Goal: Task Accomplishment & Management: Use online tool/utility

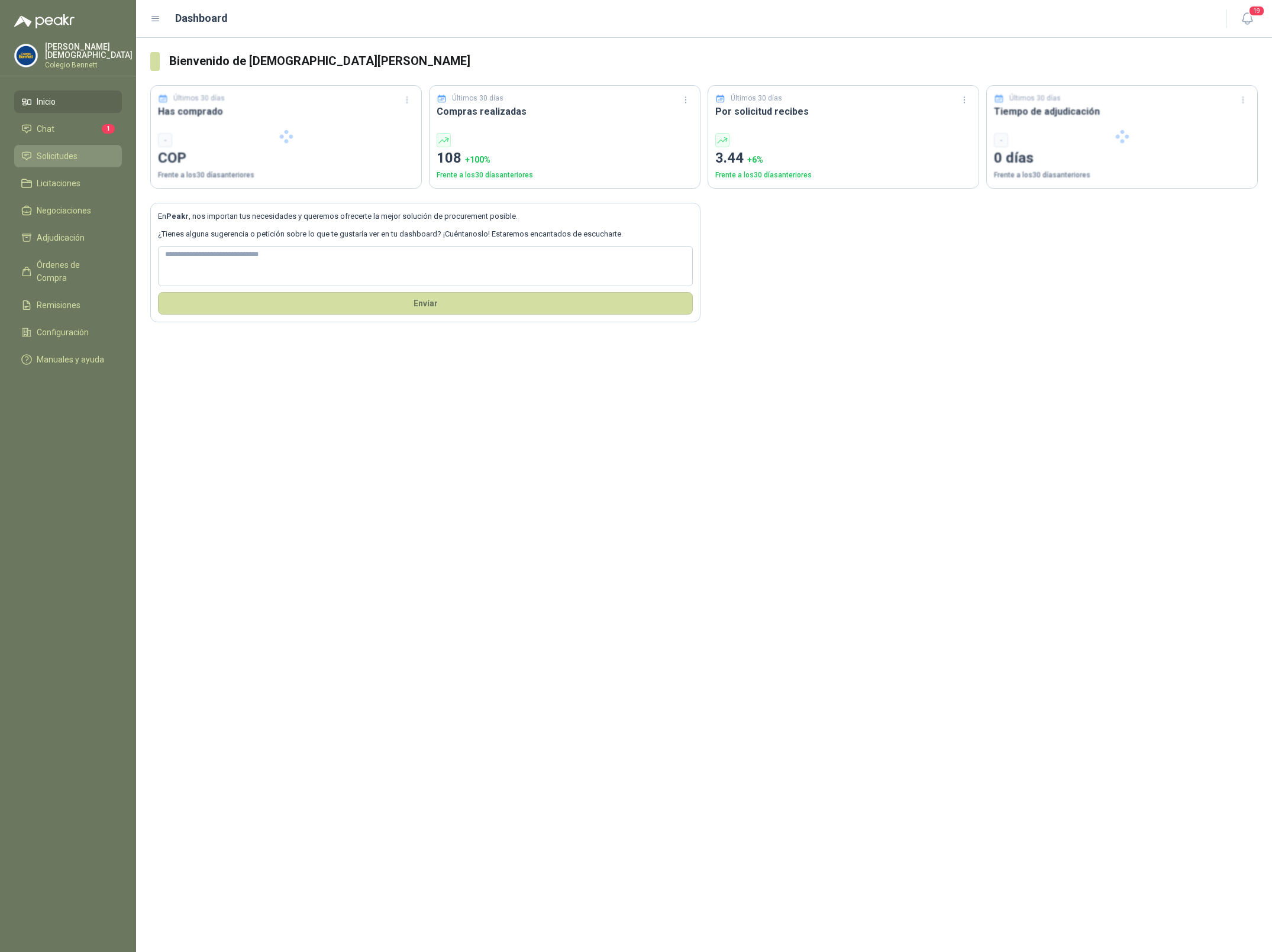
click at [58, 160] on span "Solicitudes" at bounding box center [57, 156] width 40 height 13
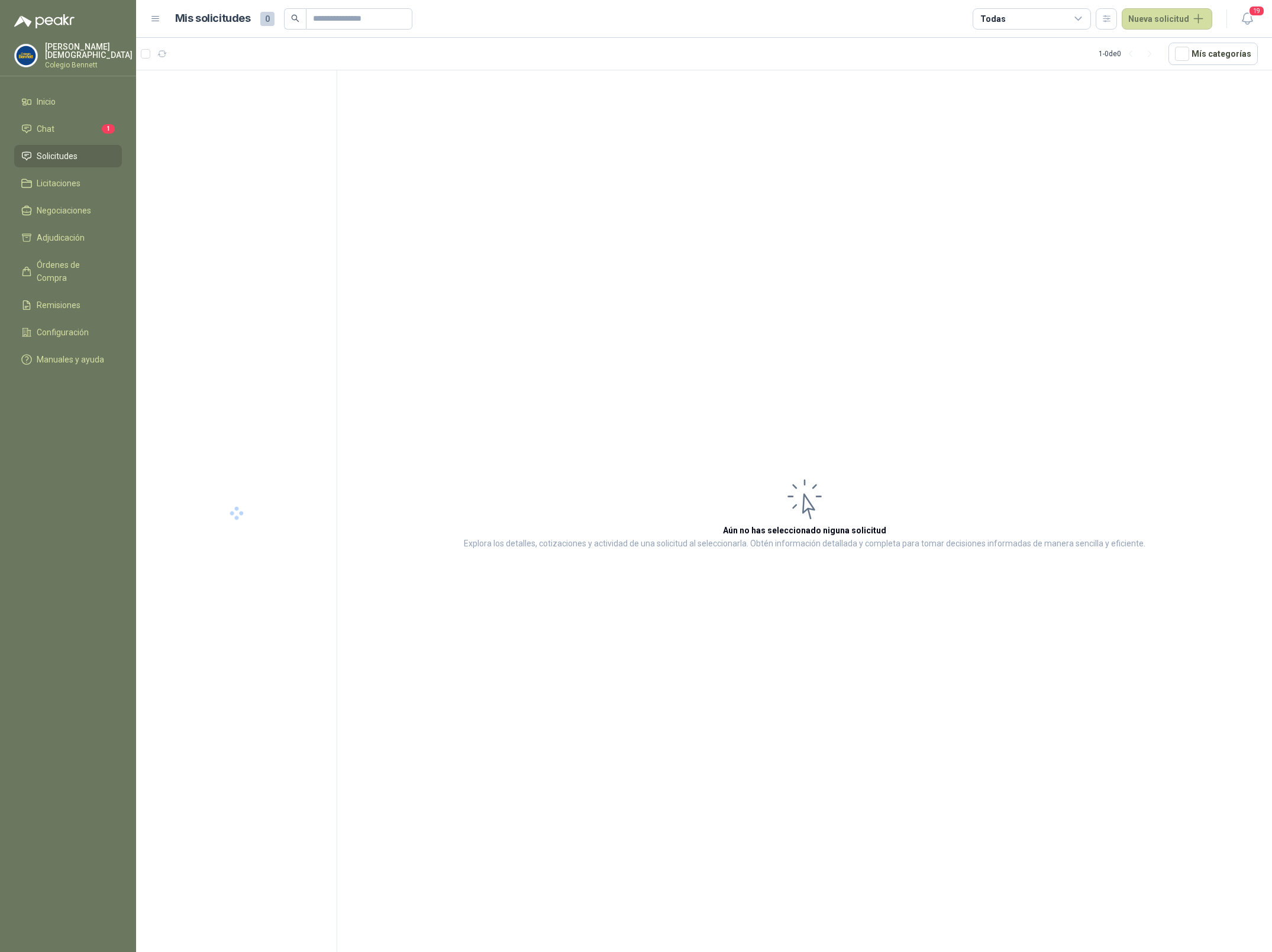
click at [83, 62] on p "Colegio Bennett" at bounding box center [88, 65] width 87 height 7
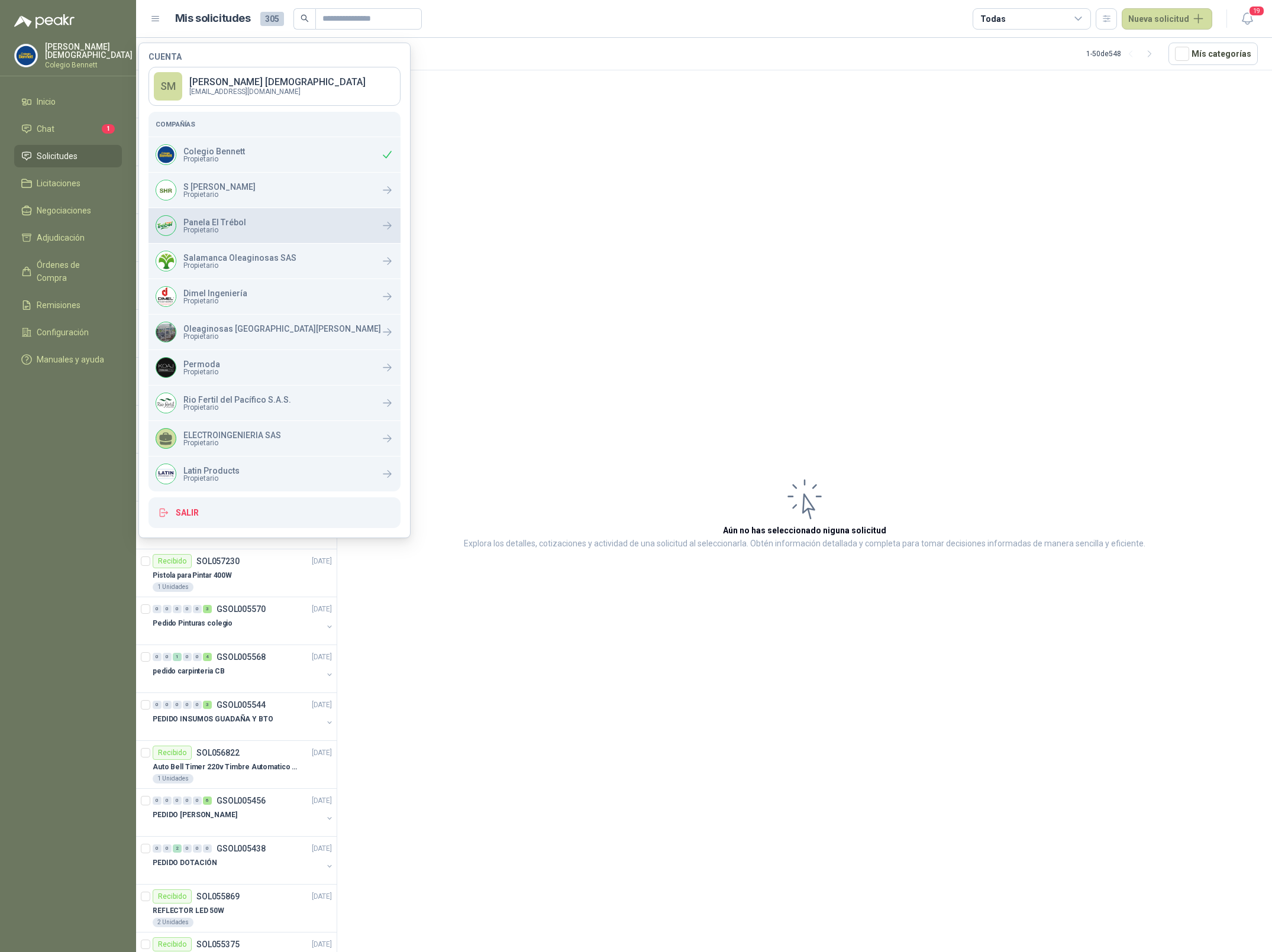
click at [212, 224] on p "Panela El Trébol" at bounding box center [214, 222] width 62 height 9
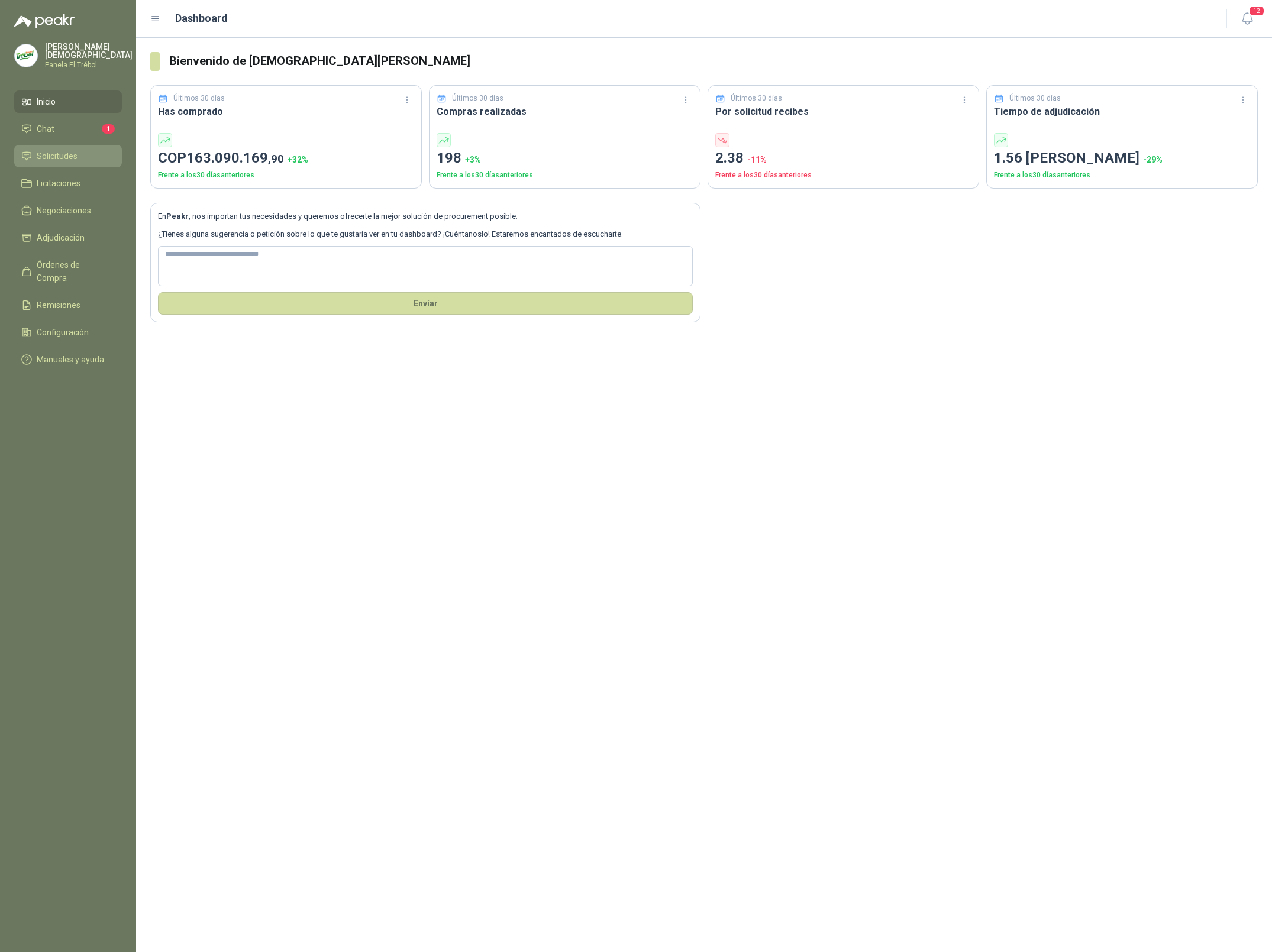
click at [48, 155] on span "Solicitudes" at bounding box center [57, 156] width 40 height 13
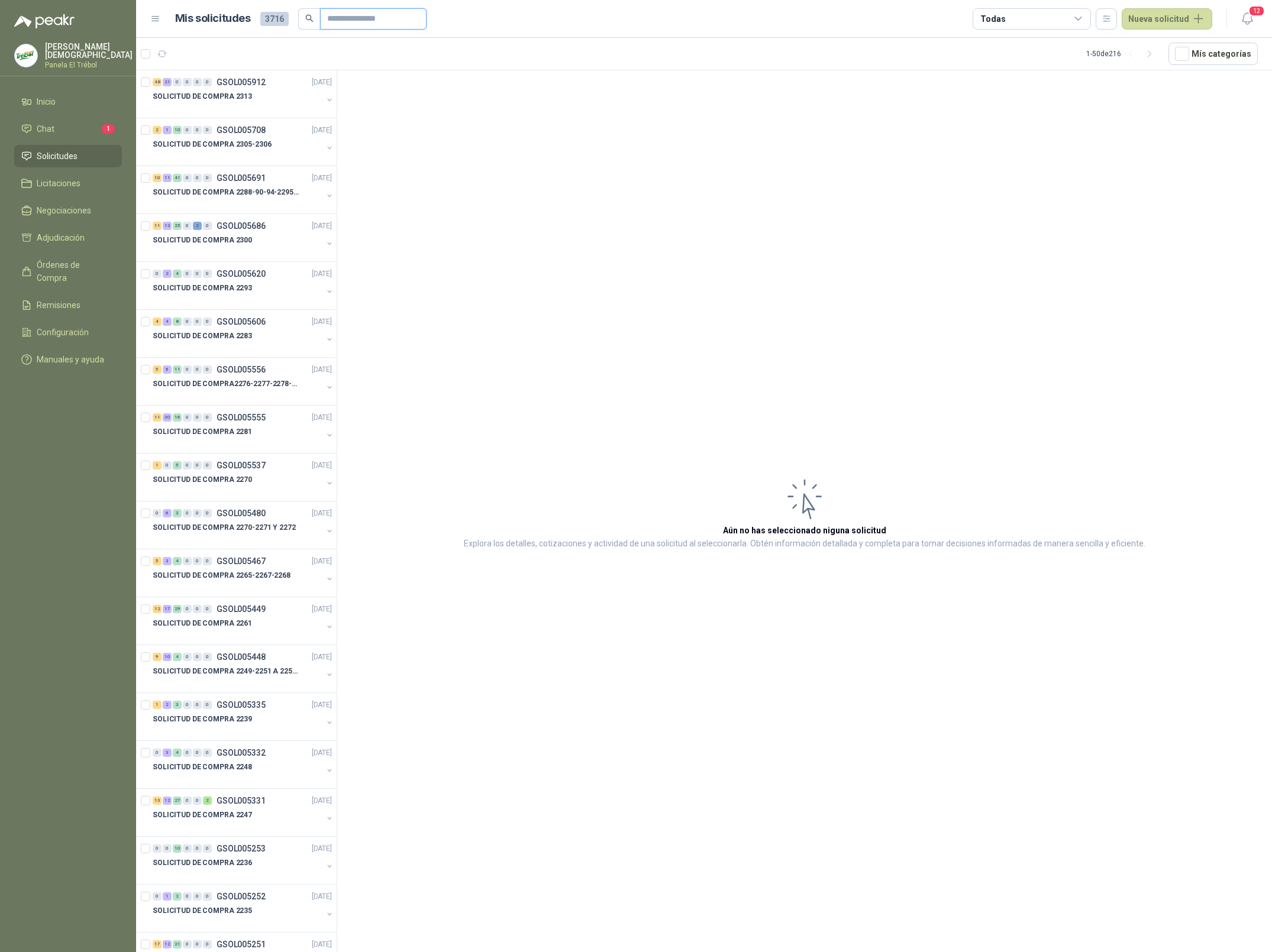
click at [386, 20] on input "text" at bounding box center [369, 18] width 83 height 20
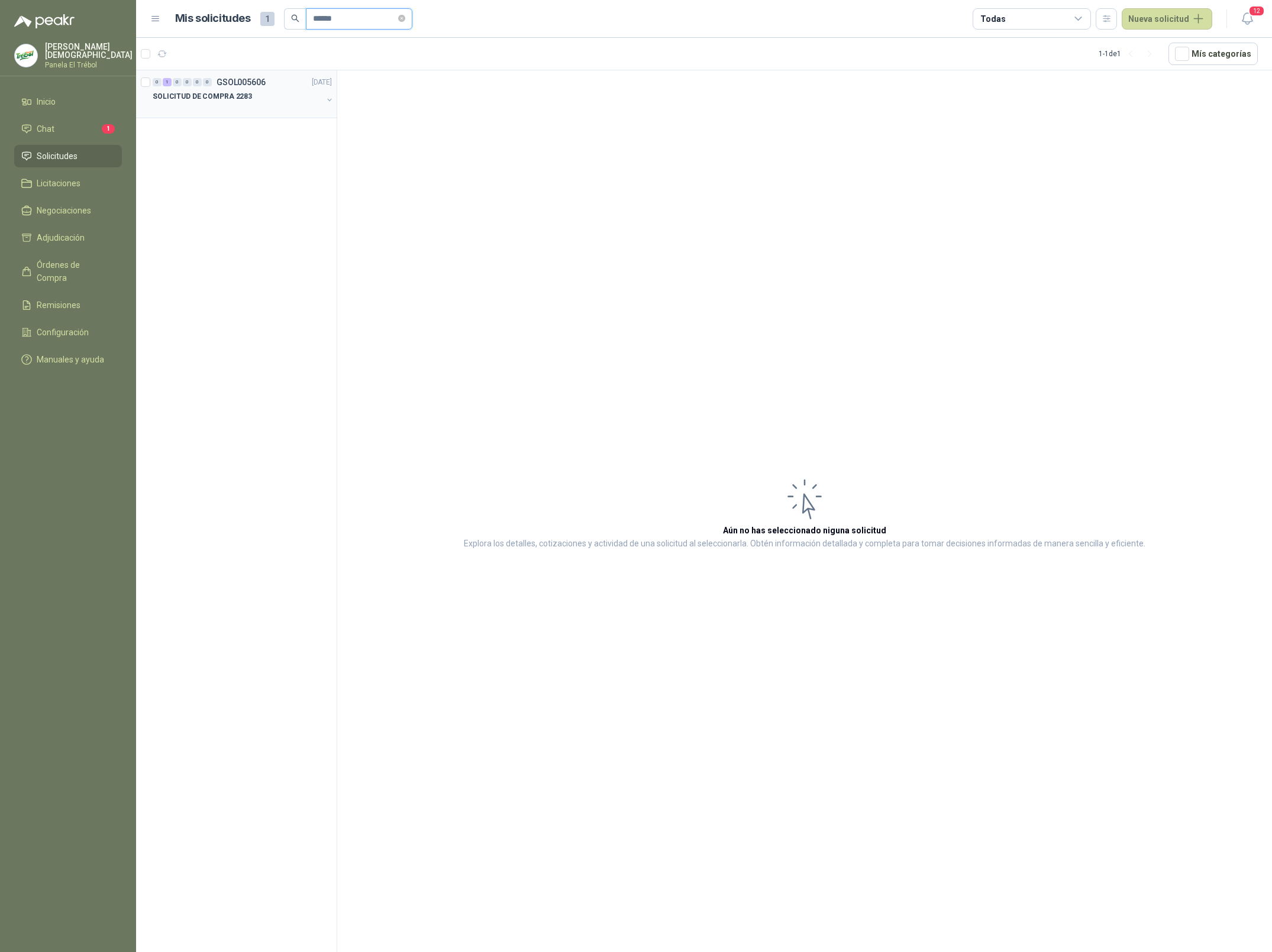
type input "******"
click at [256, 99] on div "SOLICITUD DE COMPRA 2283" at bounding box center [237, 97] width 170 height 14
click at [274, 101] on div "SOLICITUD DE COMPRA 2283" at bounding box center [237, 97] width 170 height 14
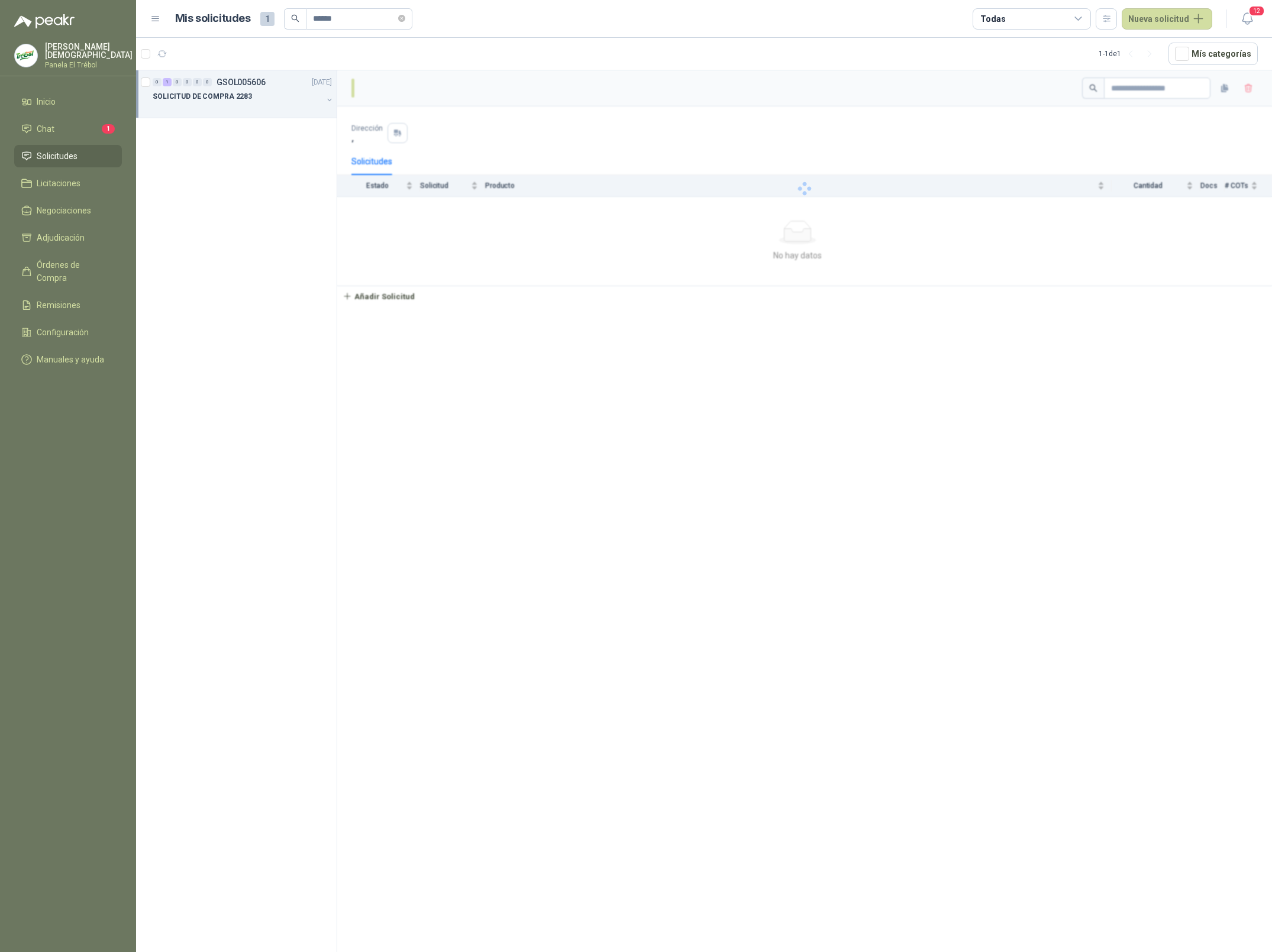
click at [298, 96] on div "SOLICITUD DE COMPRA 2283" at bounding box center [237, 97] width 170 height 14
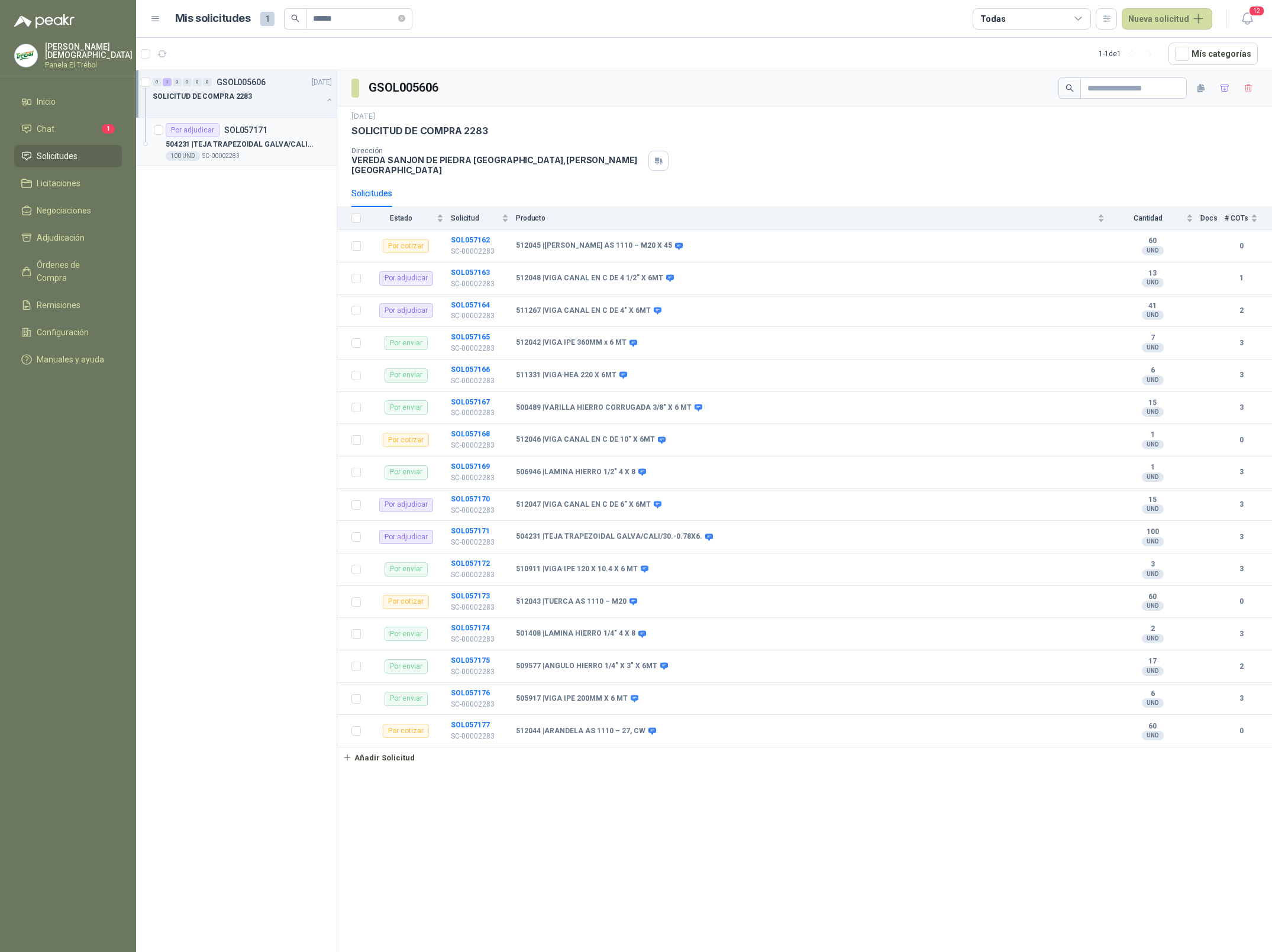
click at [267, 139] on p "504231 | [PERSON_NAME] TRAPEZOIDAL GALVA/CALI/30.-0.78X6." at bounding box center [239, 145] width 147 height 11
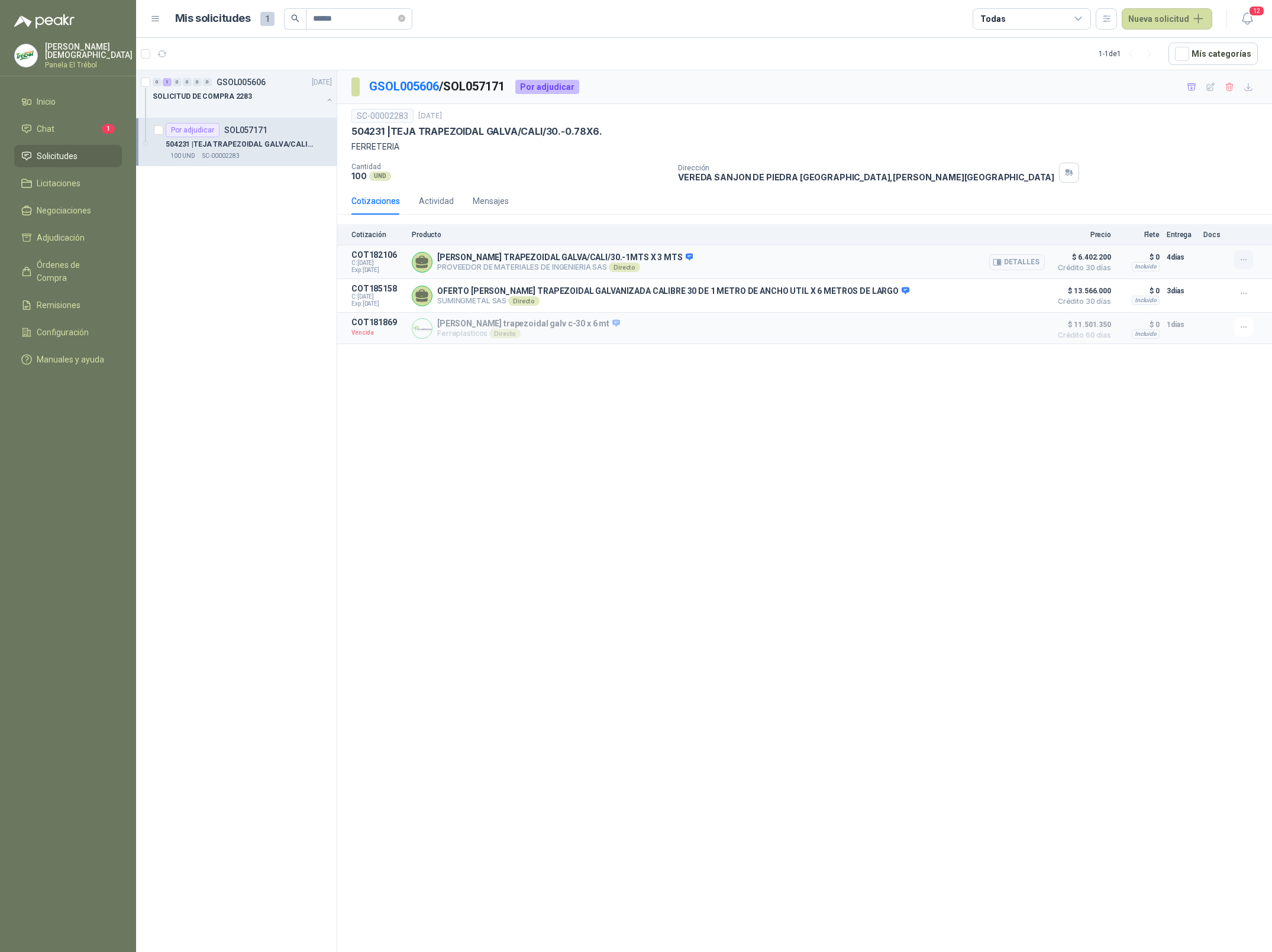
click at [1243, 265] on icon "button" at bounding box center [1244, 260] width 10 height 10
click at [1196, 213] on button "Añadir" at bounding box center [1219, 213] width 94 height 19
click at [1209, 15] on div "Cotización añadida al carrito de adjudicación Ver carrito" at bounding box center [1136, 22] width 233 height 14
click at [1210, 23] on link "Ver carrito" at bounding box center [1212, 22] width 39 height 13
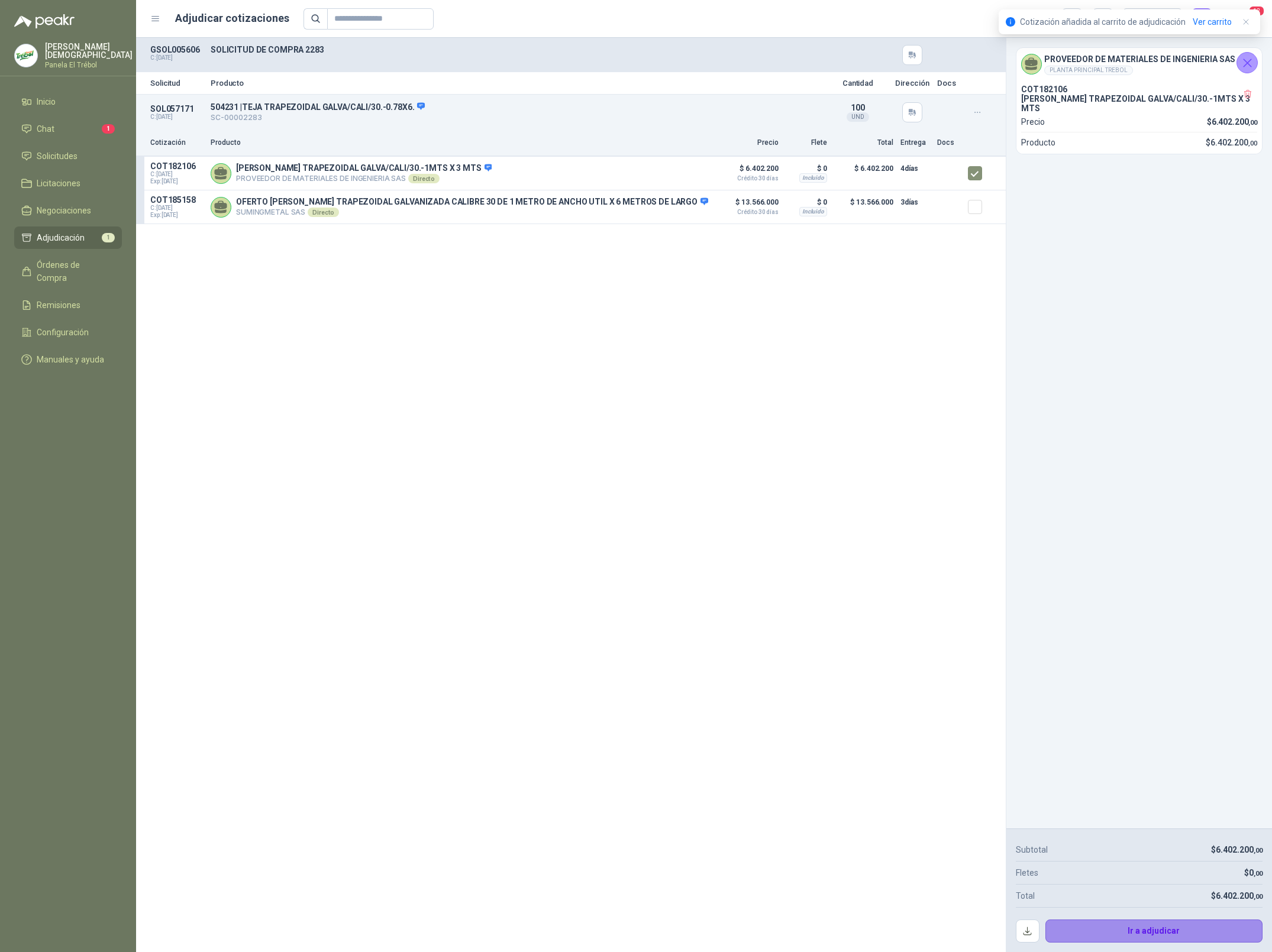
click at [1176, 926] on button "Ir a adjudicar" at bounding box center [1154, 931] width 218 height 23
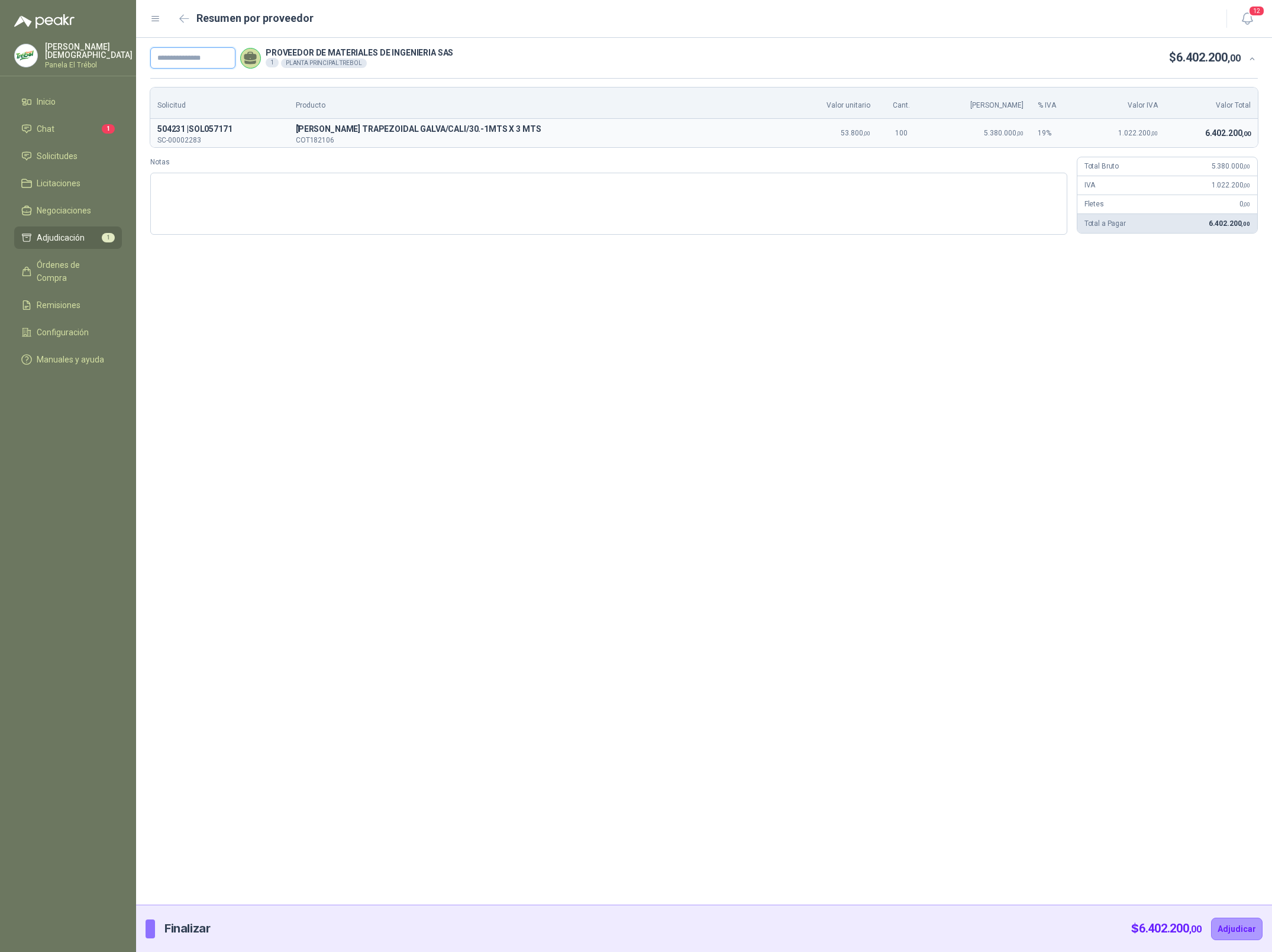
click at [163, 57] on input "text" at bounding box center [193, 58] width 85 height 21
paste input "**********"
type input "**********"
click at [1260, 935] on button "Adjudicar" at bounding box center [1237, 929] width 51 height 23
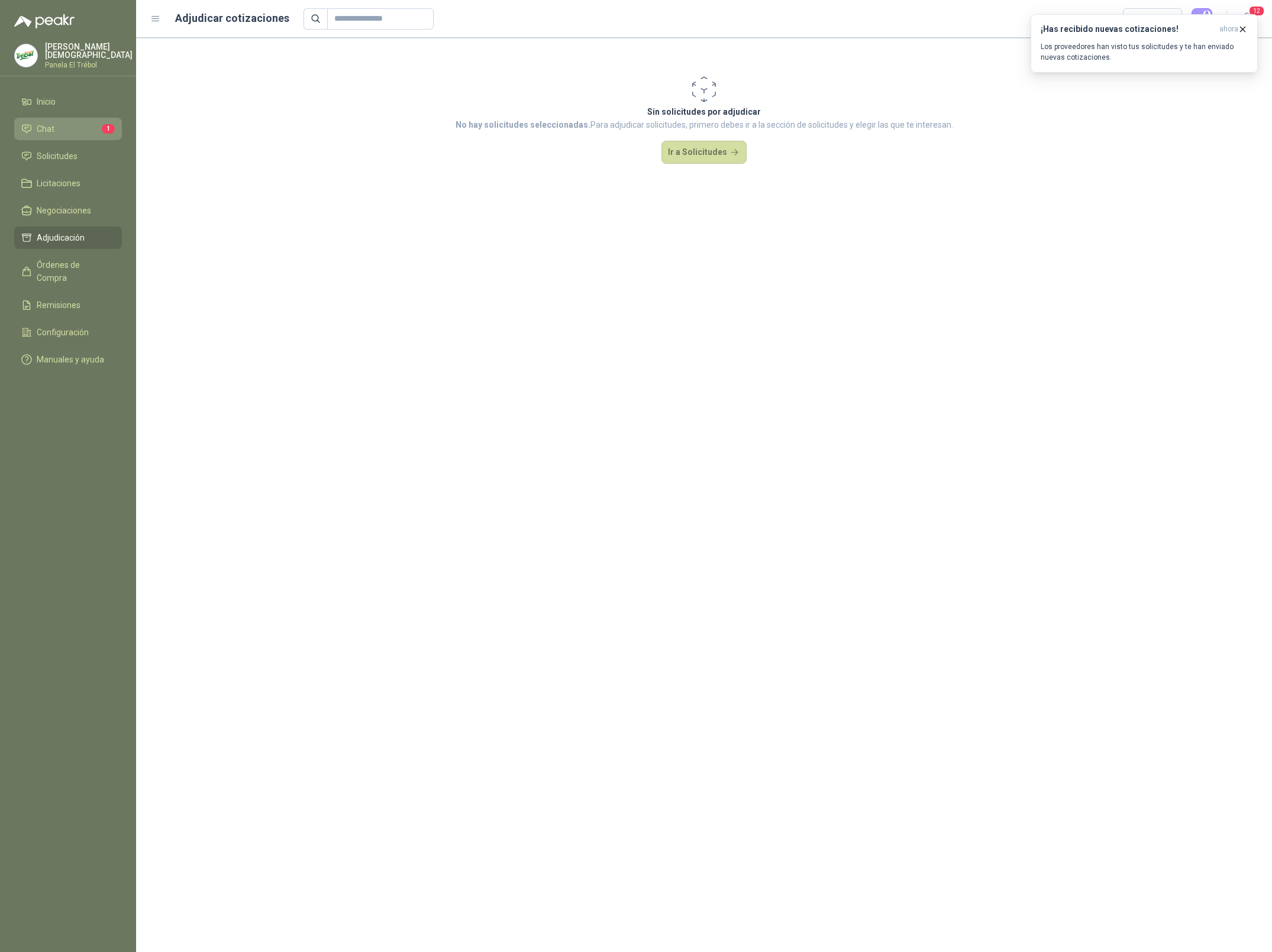
click at [52, 122] on span "Chat" at bounding box center [45, 128] width 18 height 13
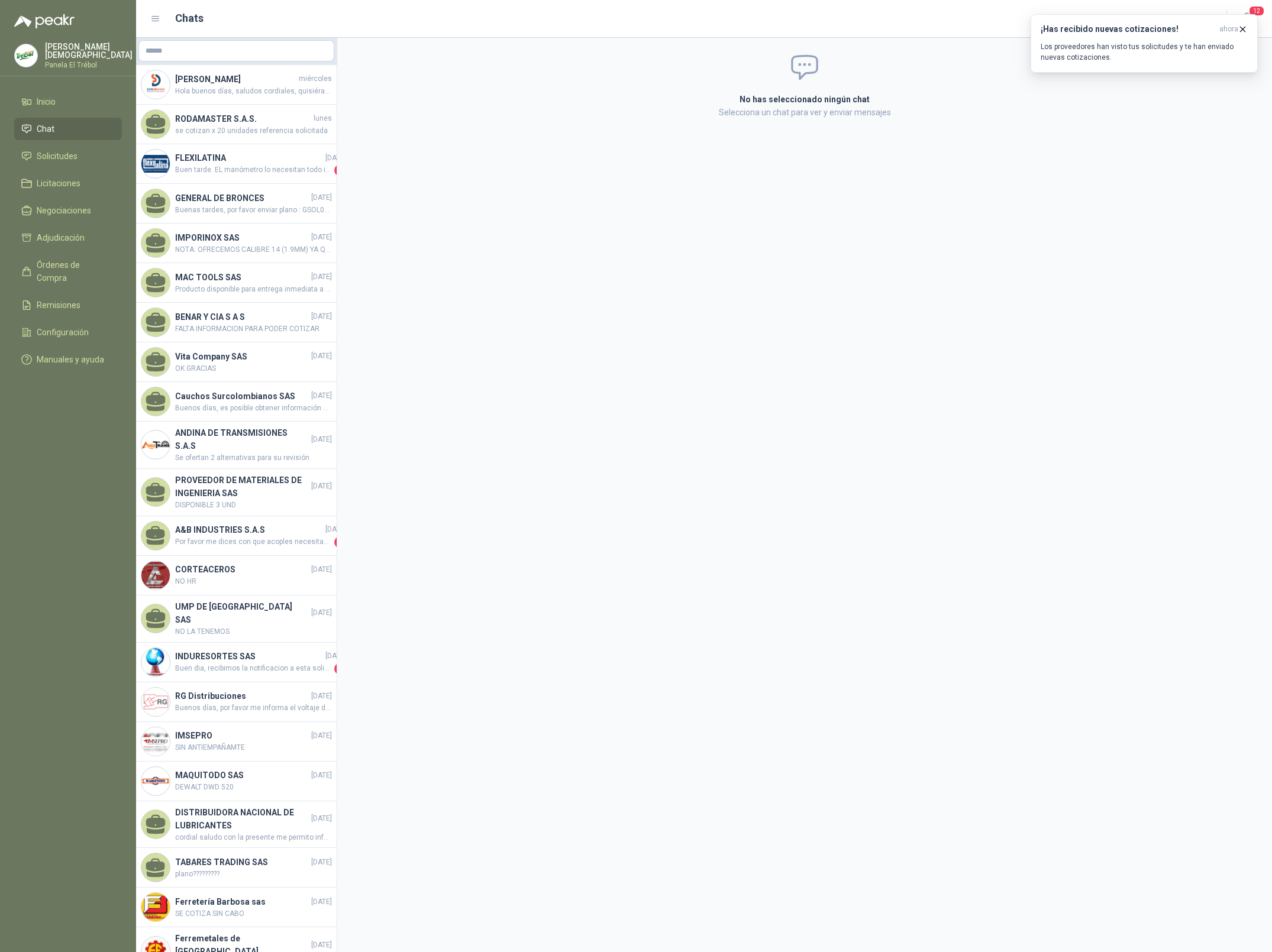
click at [555, 209] on div "No has seleccionado ningún chat Selecciona un chat para ver y enviar mensajes" at bounding box center [805, 495] width 935 height 914
